Goal: Find specific page/section: Find specific page/section

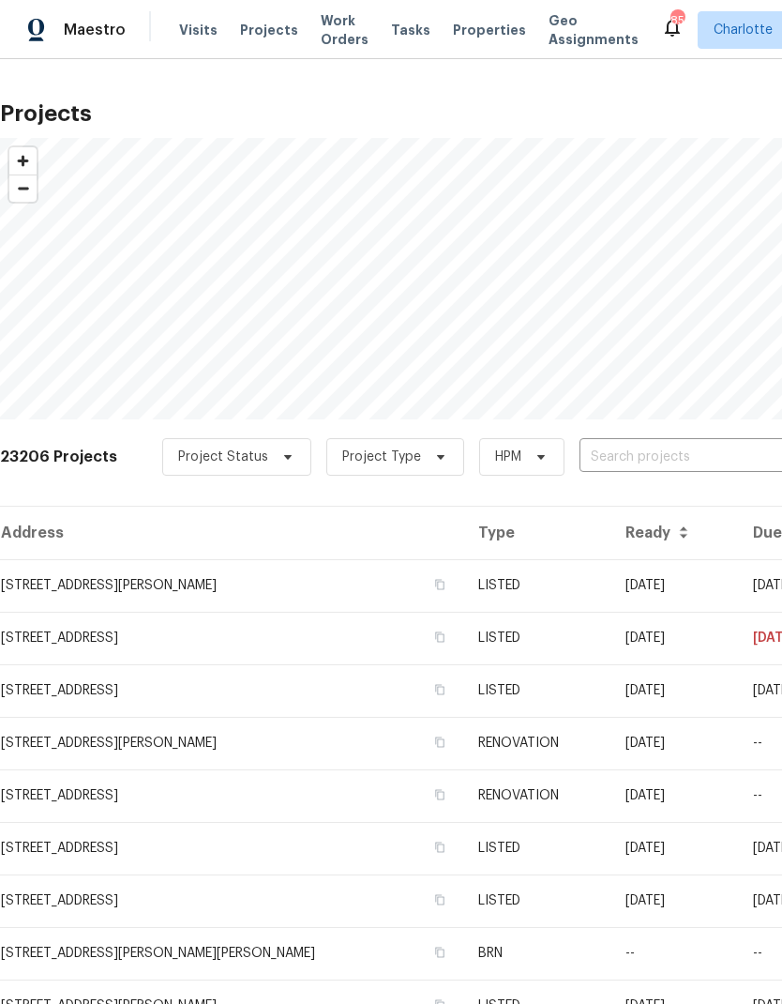
click at [636, 451] on input "text" at bounding box center [687, 457] width 215 height 29
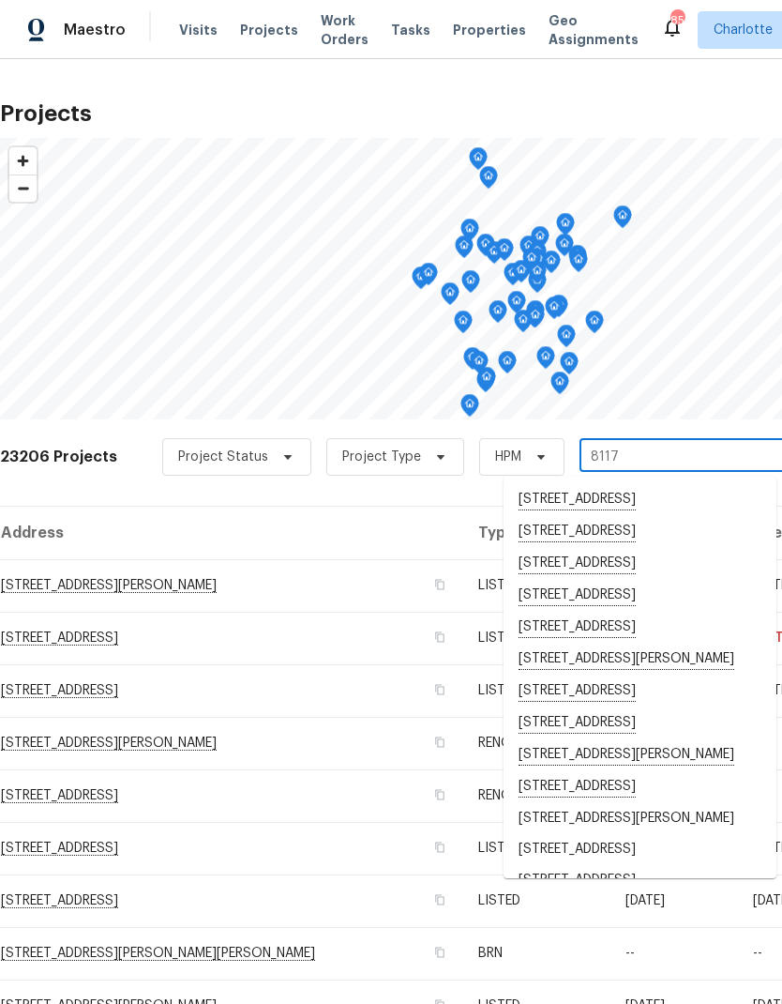
type input "8117 s"
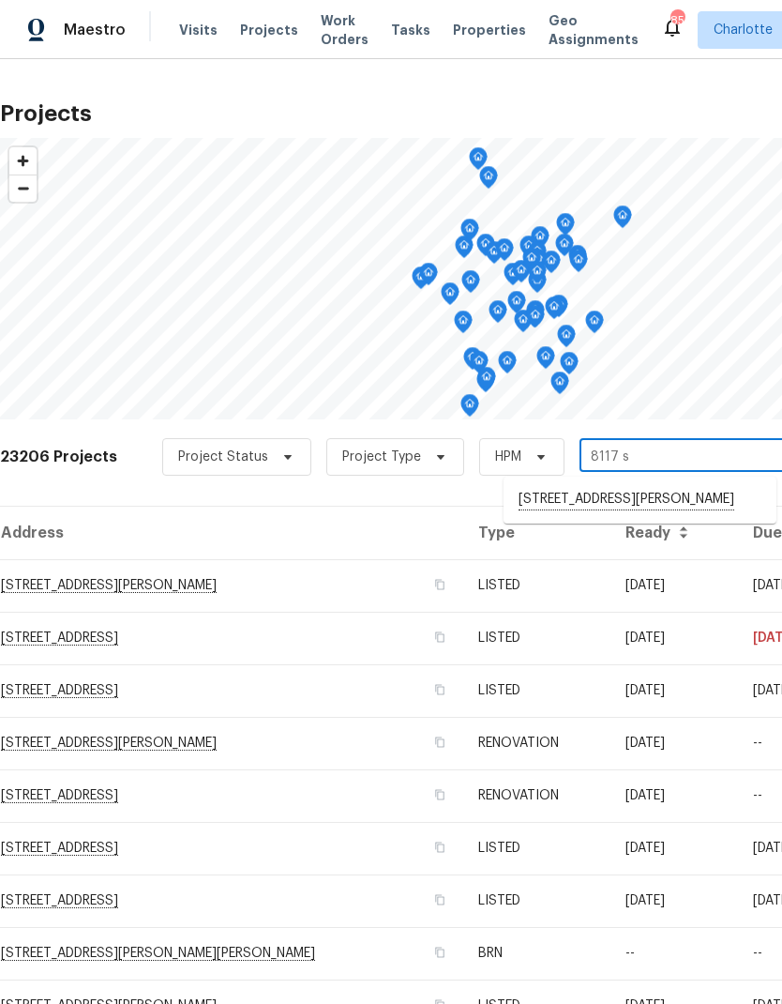
click at [638, 505] on li "[STREET_ADDRESS][PERSON_NAME]" at bounding box center [640, 500] width 273 height 32
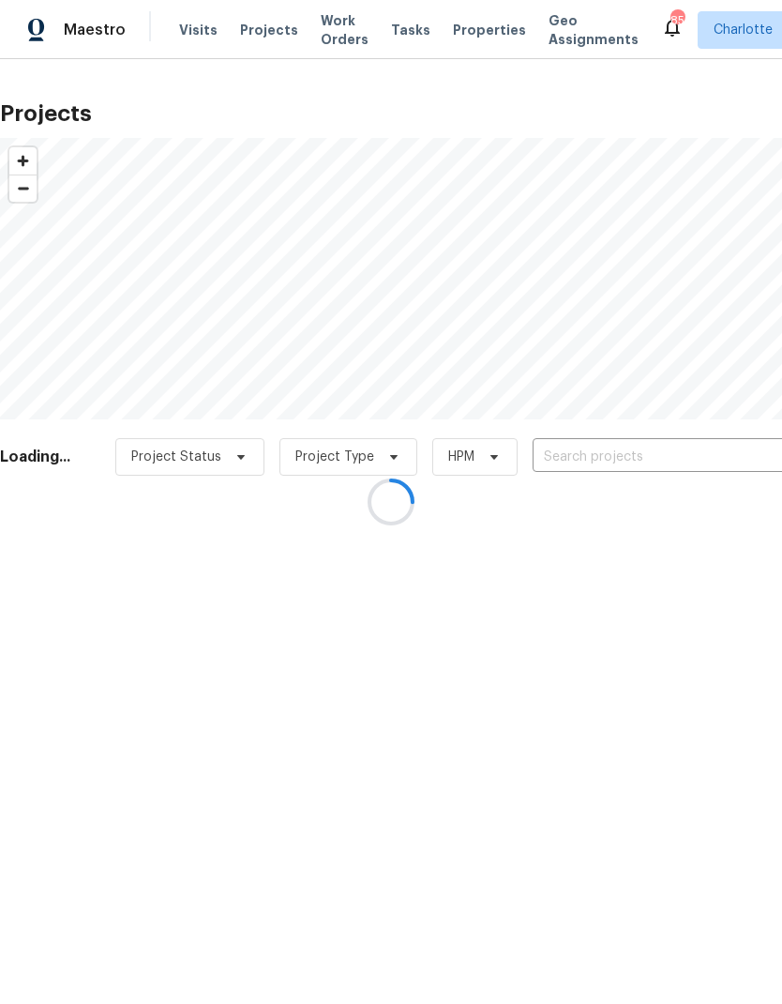
type input "[STREET_ADDRESS][PERSON_NAME]"
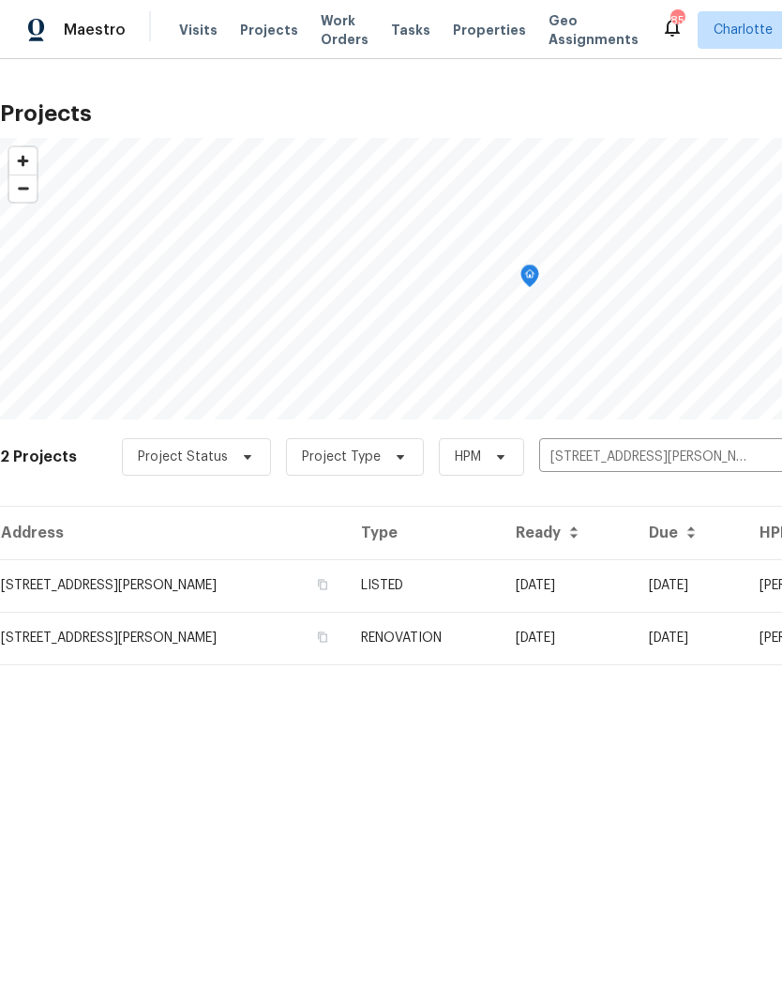
click at [244, 596] on td "[STREET_ADDRESS][PERSON_NAME]" at bounding box center [173, 585] width 346 height 53
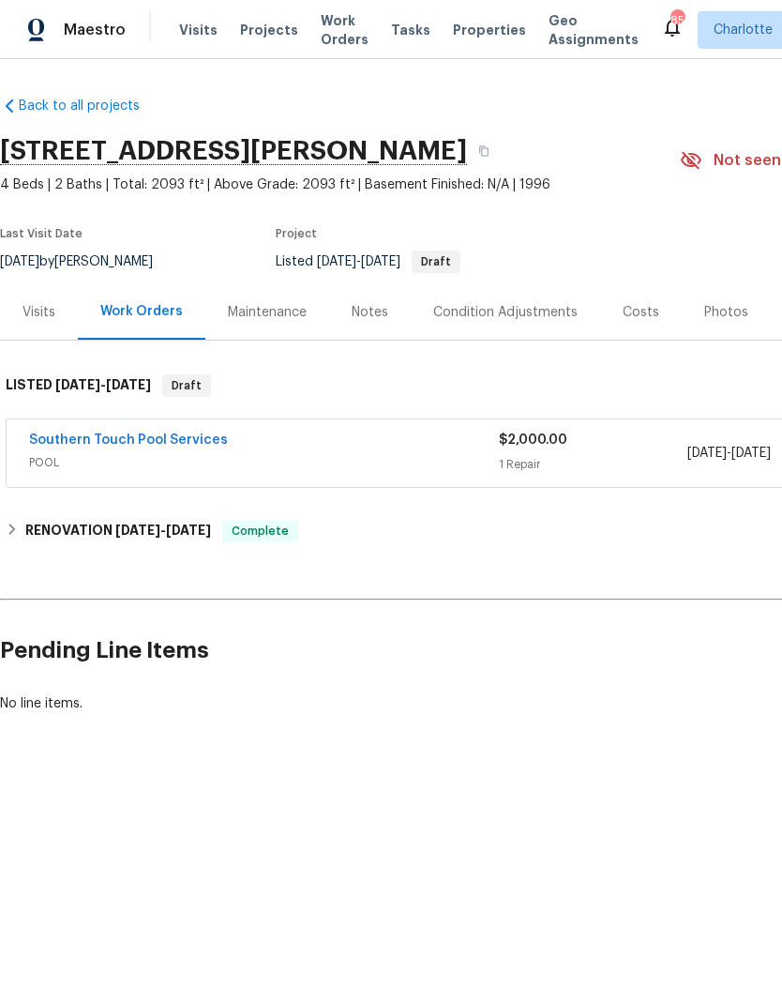
click at [34, 443] on link "Southern Touch Pool Services" at bounding box center [128, 439] width 199 height 13
